Goal: Task Accomplishment & Management: Complete application form

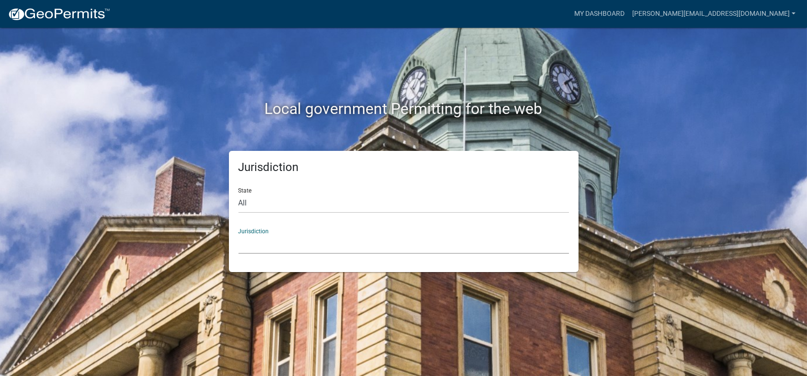
click at [250, 234] on select "[GEOGRAPHIC_DATA], [US_STATE] [GEOGRAPHIC_DATA], [US_STATE][PERSON_NAME][GEOGRA…" at bounding box center [403, 244] width 330 height 20
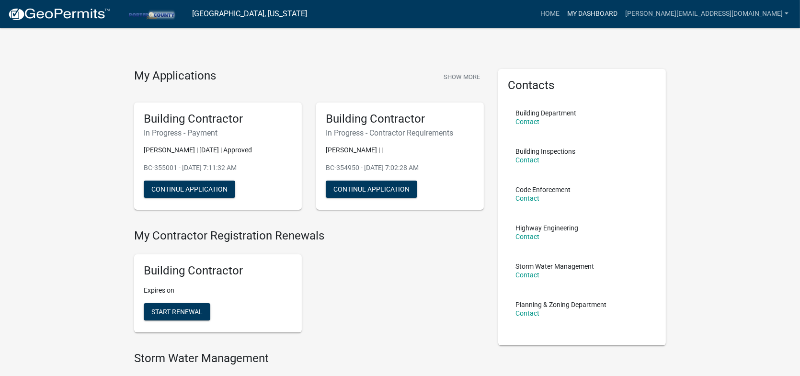
click at [621, 13] on link "My Dashboard" at bounding box center [592, 14] width 58 height 18
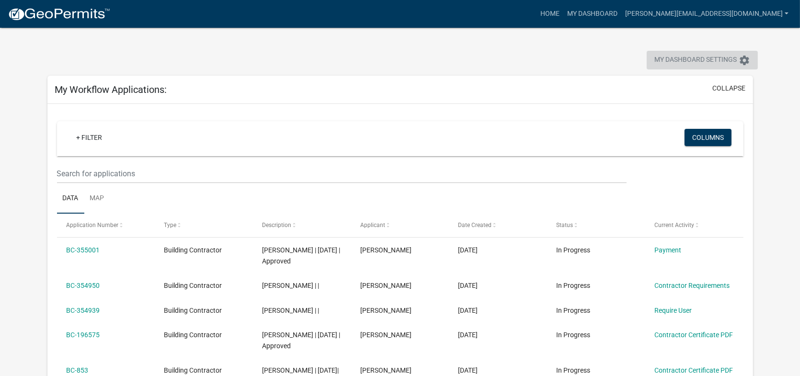
click at [746, 59] on icon "settings" at bounding box center [743, 60] width 11 height 11
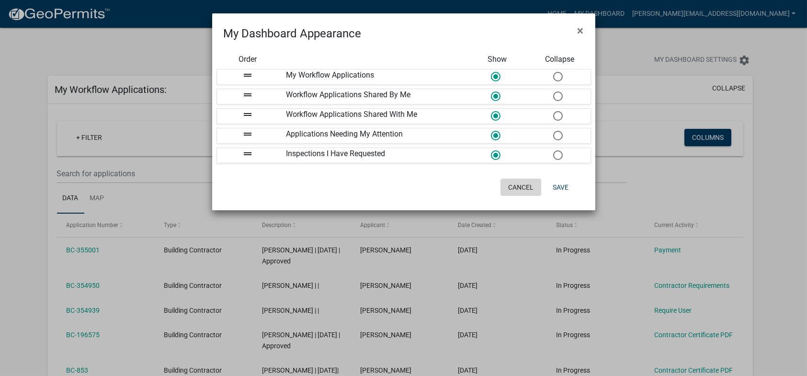
click at [510, 186] on button "Cancel" at bounding box center [520, 187] width 41 height 17
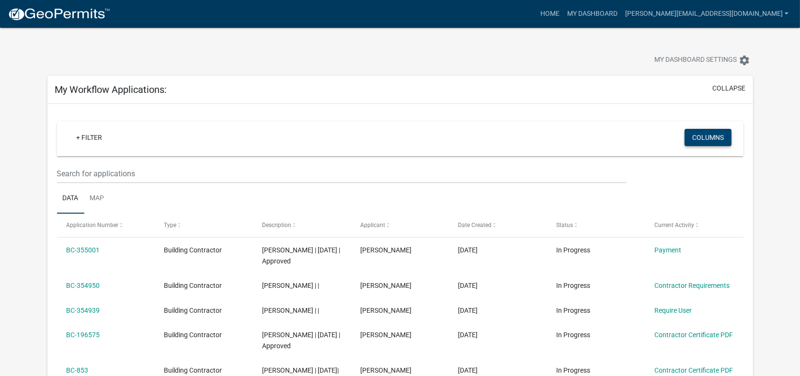
click at [706, 140] on button "Columns" at bounding box center [707, 137] width 47 height 17
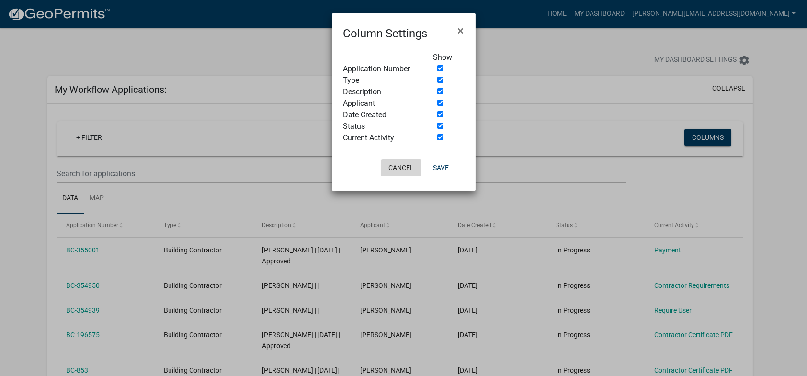
click at [402, 168] on button "Cancel" at bounding box center [401, 167] width 41 height 17
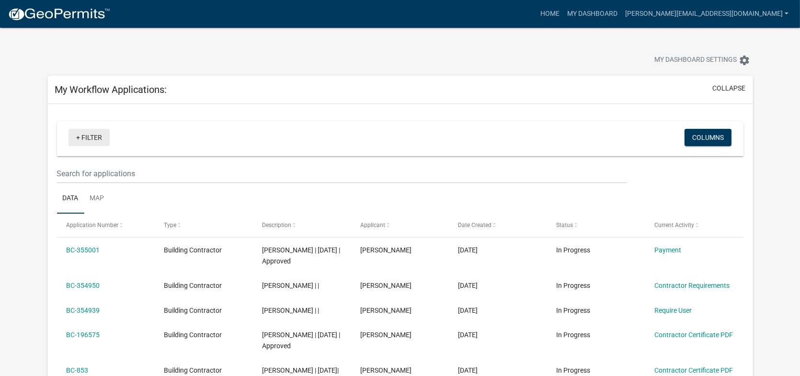
click at [74, 138] on link "+ Filter" at bounding box center [88, 137] width 41 height 17
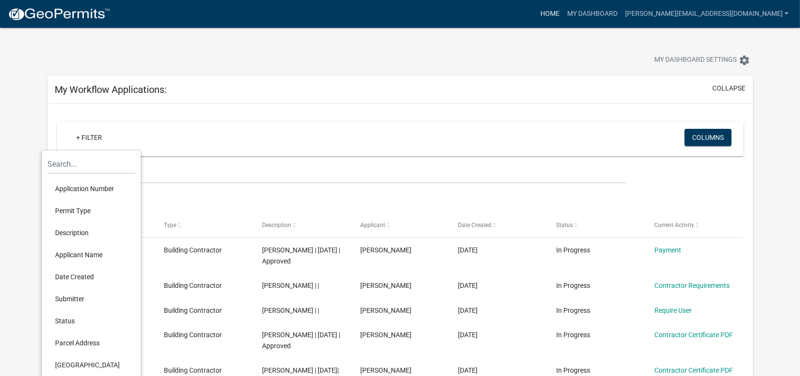
click at [563, 14] on link "Home" at bounding box center [549, 14] width 27 height 18
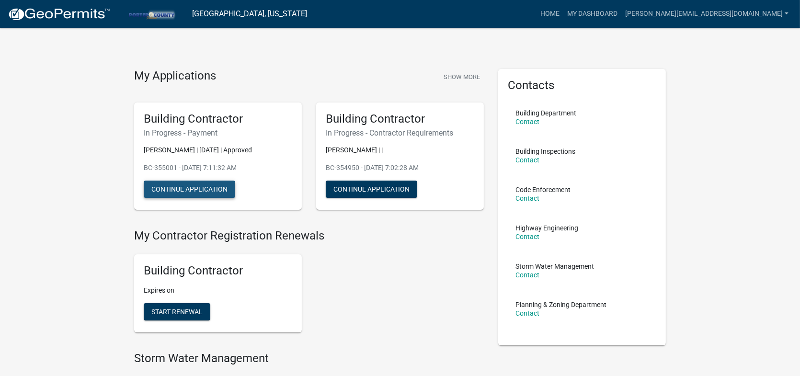
click at [180, 188] on button "Continue Application" at bounding box center [189, 189] width 91 height 17
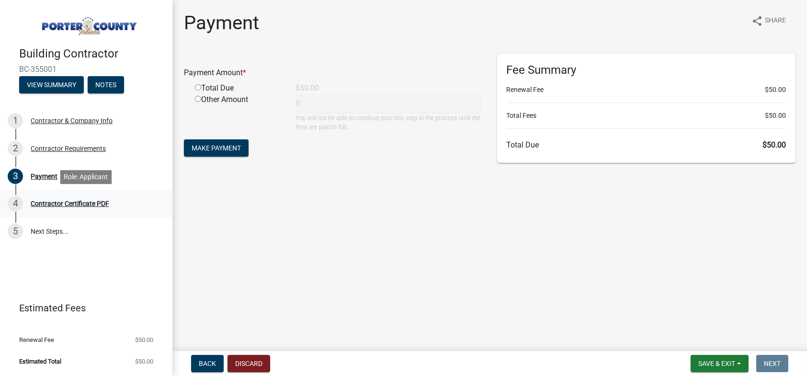
click at [56, 205] on div "Contractor Certificate PDF" at bounding box center [70, 203] width 79 height 7
click at [51, 89] on button "View Summary" at bounding box center [51, 84] width 65 height 17
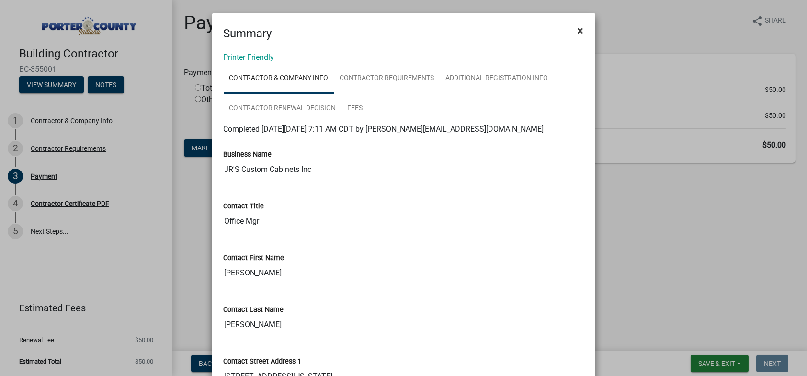
click at [577, 31] on span "×" at bounding box center [580, 30] width 6 height 13
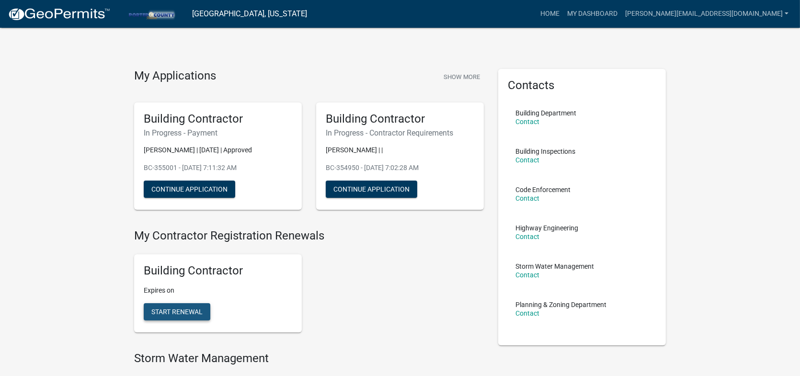
click at [172, 312] on span "Start Renewal" at bounding box center [176, 312] width 51 height 8
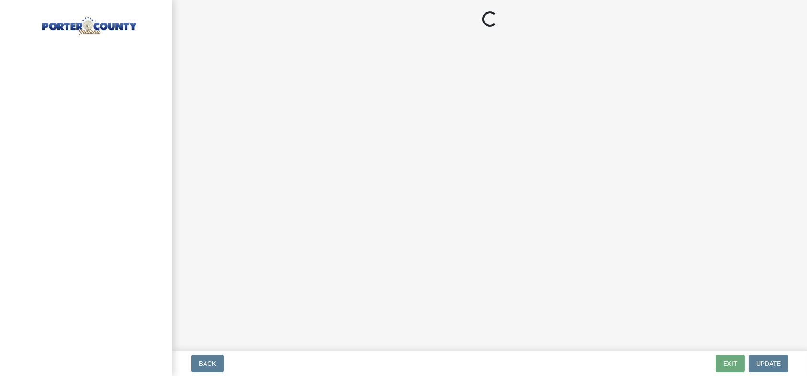
select select "IN"
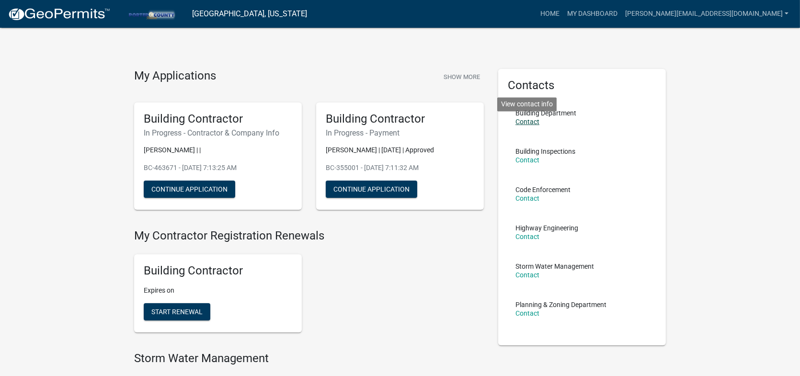
click at [527, 122] on link "Contact" at bounding box center [527, 122] width 24 height 8
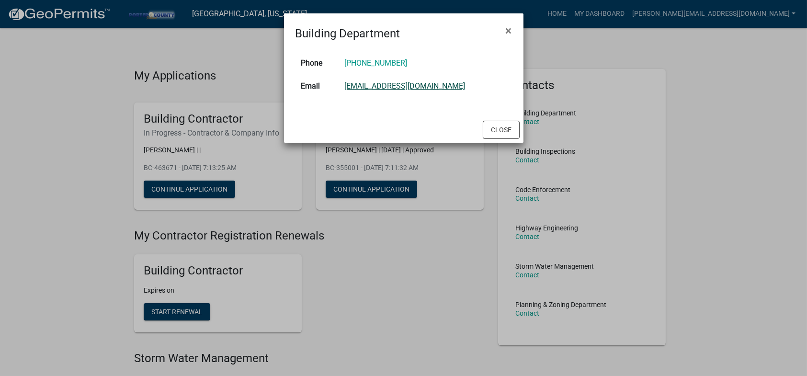
click at [371, 86] on link "[EMAIL_ADDRESS][DOMAIN_NAME]" at bounding box center [404, 85] width 121 height 9
click at [503, 30] on button "×" at bounding box center [509, 30] width 22 height 27
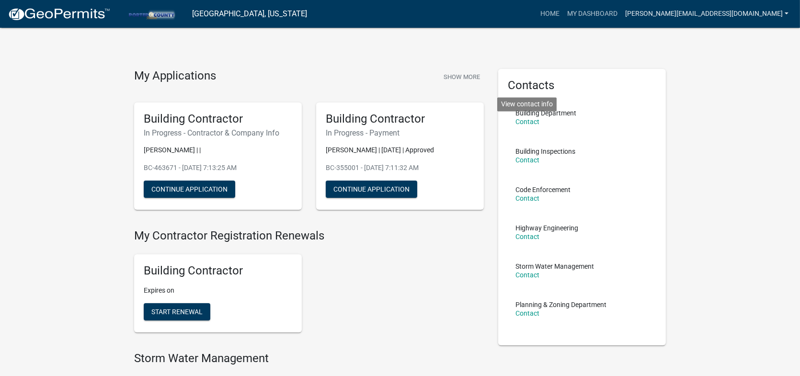
click at [738, 13] on link "[PERSON_NAME][EMAIL_ADDRESS][DOMAIN_NAME]" at bounding box center [706, 14] width 171 height 18
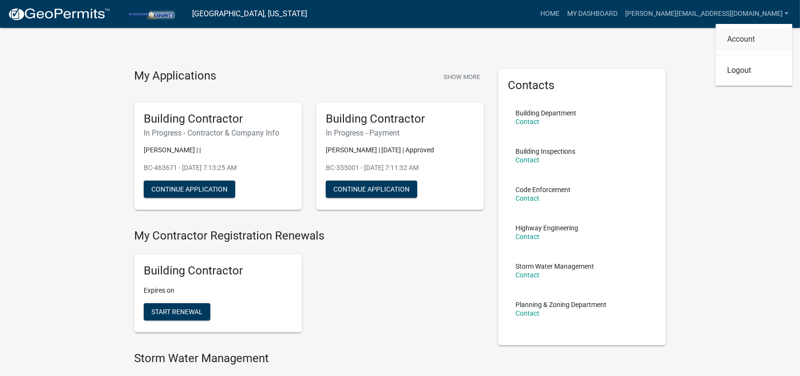
click at [735, 41] on link "Account" at bounding box center [753, 39] width 77 height 23
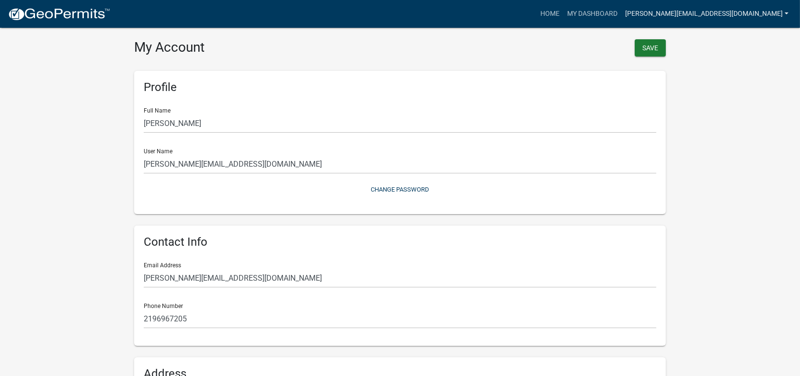
drag, startPoint x: 695, startPoint y: 13, endPoint x: 667, endPoint y: 17, distance: 28.0
click at [694, 13] on link "[PERSON_NAME][EMAIL_ADDRESS][DOMAIN_NAME]" at bounding box center [706, 14] width 171 height 18
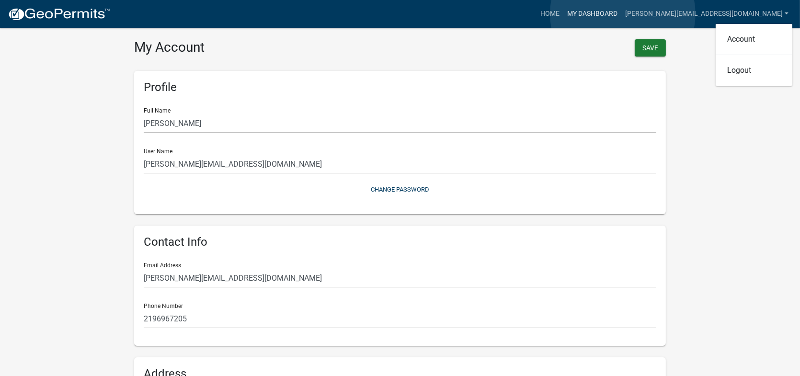
click at [621, 14] on link "My Dashboard" at bounding box center [592, 14] width 58 height 18
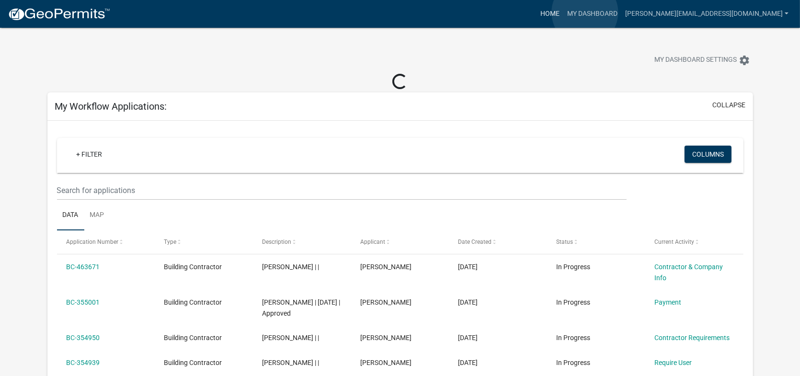
click at [563, 14] on link "Home" at bounding box center [549, 14] width 27 height 18
